Goal: Information Seeking & Learning: Learn about a topic

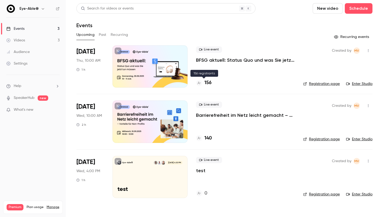
click at [207, 85] on h4 "156" at bounding box center [208, 82] width 7 height 7
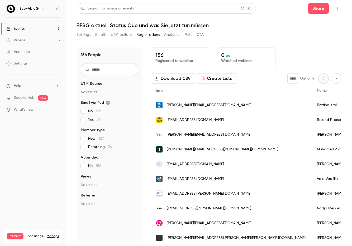
click at [37, 9] on h6 "Eye-Able®" at bounding box center [29, 8] width 19 height 5
click at [23, 9] on h6 "Eye-Able®" at bounding box center [29, 8] width 19 height 5
click at [15, 9] on div at bounding box center [10, 8] width 9 height 9
click at [17, 24] on link "Events 3" at bounding box center [33, 29] width 66 height 12
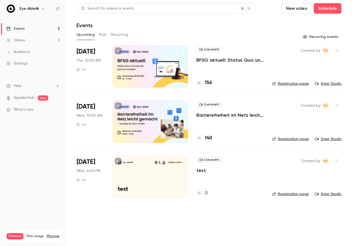
click at [224, 112] on div "Live event Barrierefreiheit im Netz [PERSON_NAME] gemacht – Vorteile für Non-Pr…" at bounding box center [229, 110] width 67 height 17
click at [224, 117] on p "Barrierefreiheit im Netz leicht gemacht – Vorteile für Non-Profits" at bounding box center [229, 115] width 67 height 6
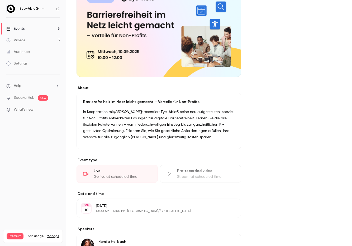
scroll to position [69, 0]
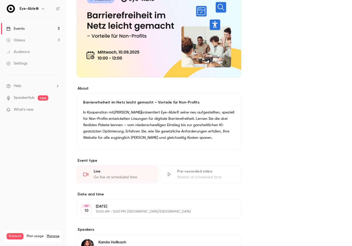
click at [86, 88] on label "About" at bounding box center [158, 88] width 165 height 5
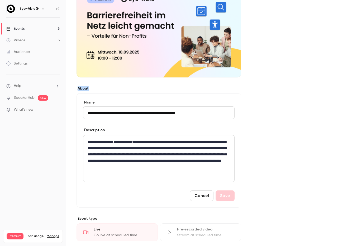
click at [86, 88] on label "About" at bounding box center [158, 88] width 165 height 5
click at [118, 90] on label "About" at bounding box center [158, 88] width 165 height 5
click at [261, 117] on div "**********" at bounding box center [208, 173] width 265 height 390
click at [207, 193] on button "Cancel" at bounding box center [201, 196] width 23 height 11
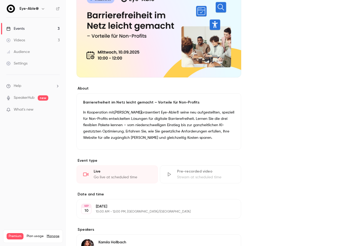
click at [38, 27] on link "Events 3" at bounding box center [33, 29] width 66 height 12
